Goal: Entertainment & Leisure: Consume media (video, audio)

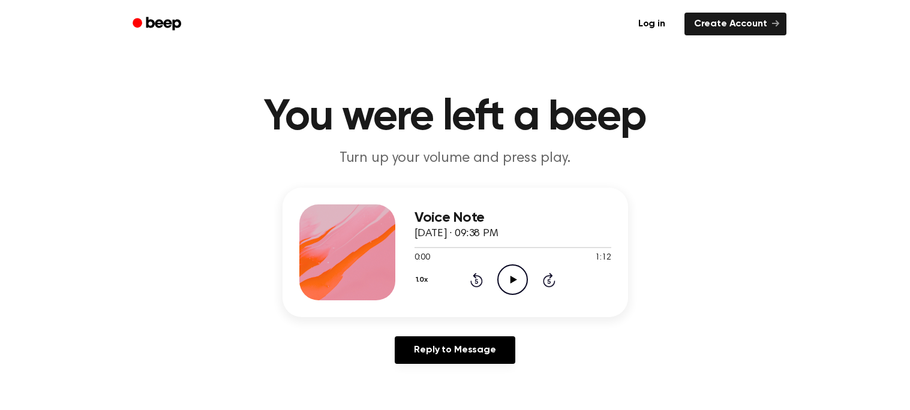
click at [512, 278] on icon at bounding box center [513, 280] width 7 height 8
click at [762, 17] on link "Create Account" at bounding box center [735, 24] width 102 height 23
click at [508, 277] on icon "Play Audio" at bounding box center [512, 280] width 31 height 31
click at [508, 277] on icon "Pause Audio" at bounding box center [512, 280] width 31 height 31
click at [516, 278] on icon "Play Audio" at bounding box center [512, 280] width 31 height 31
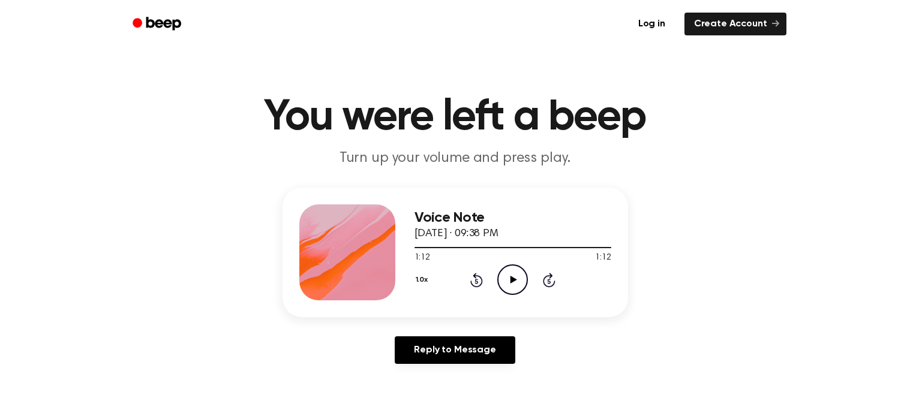
click at [519, 273] on icon "Play Audio" at bounding box center [512, 280] width 31 height 31
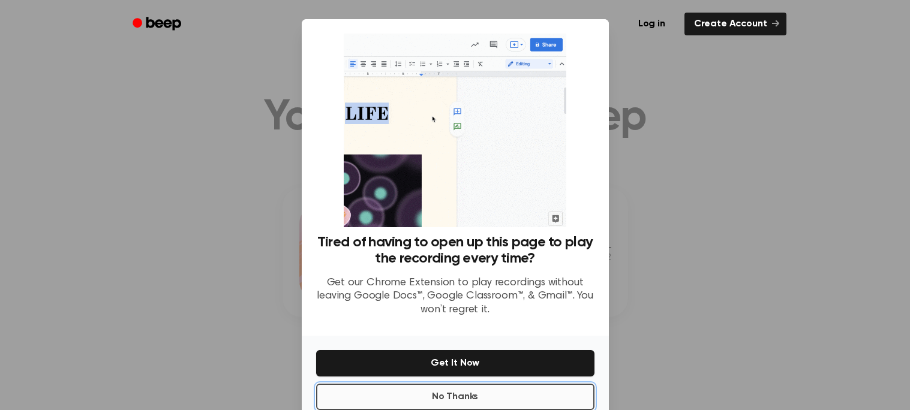
click at [519, 395] on button "No Thanks" at bounding box center [455, 397] width 278 height 26
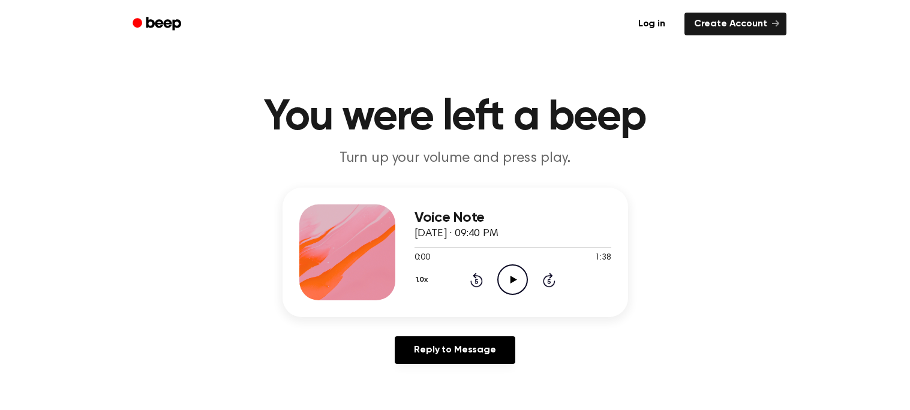
click at [508, 282] on icon "Play Audio" at bounding box center [512, 280] width 31 height 31
